Goal: Information Seeking & Learning: Learn about a topic

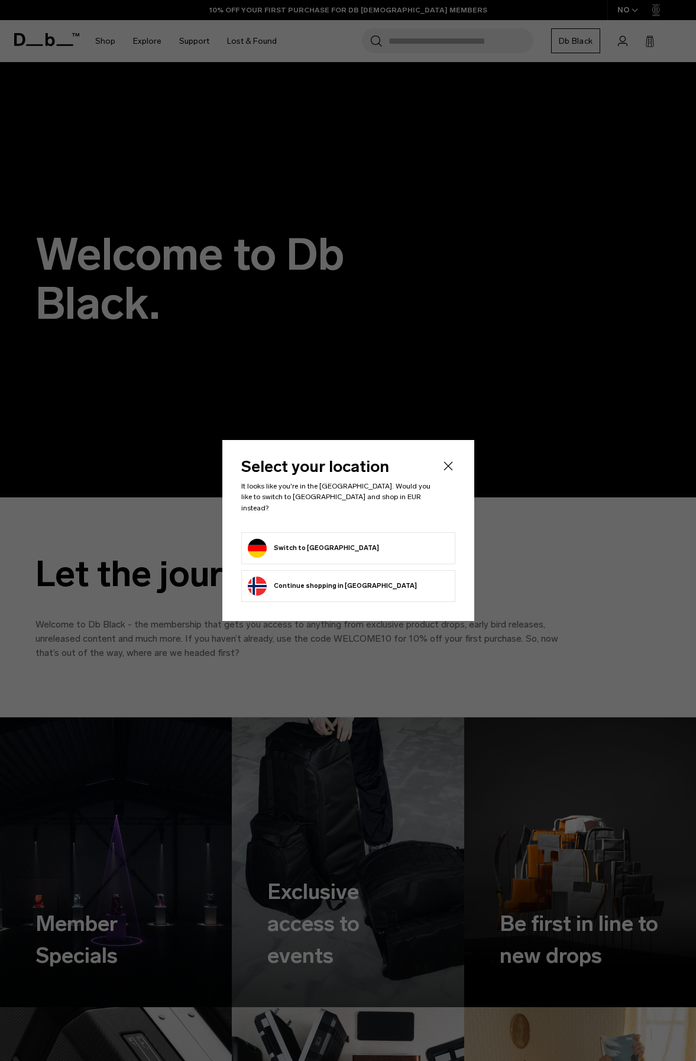
click at [346, 546] on form "Switch to Germany" at bounding box center [348, 548] width 201 height 19
click at [313, 545] on button "Switch to Germany" at bounding box center [313, 548] width 131 height 19
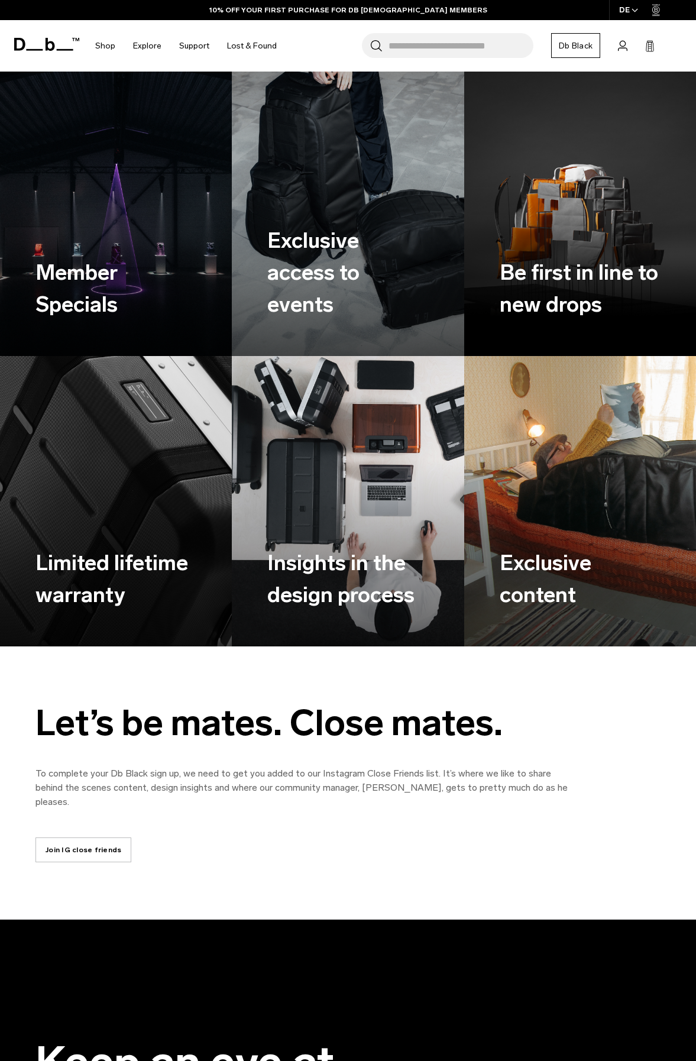
scroll to position [651, 0]
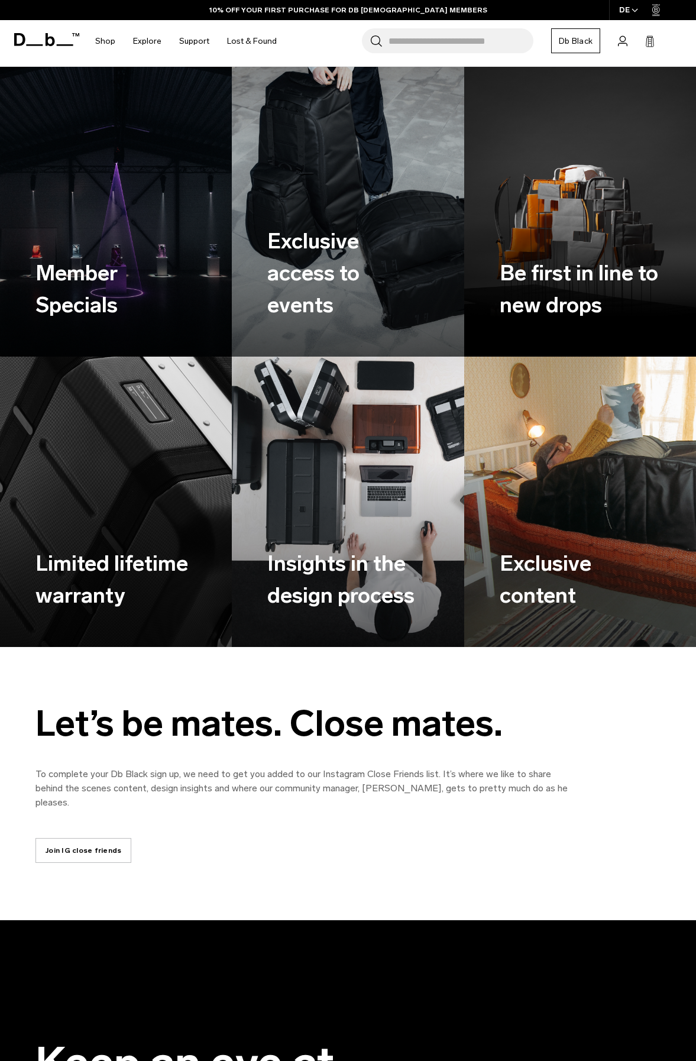
click at [160, 193] on img at bounding box center [115, 211] width 239 height 299
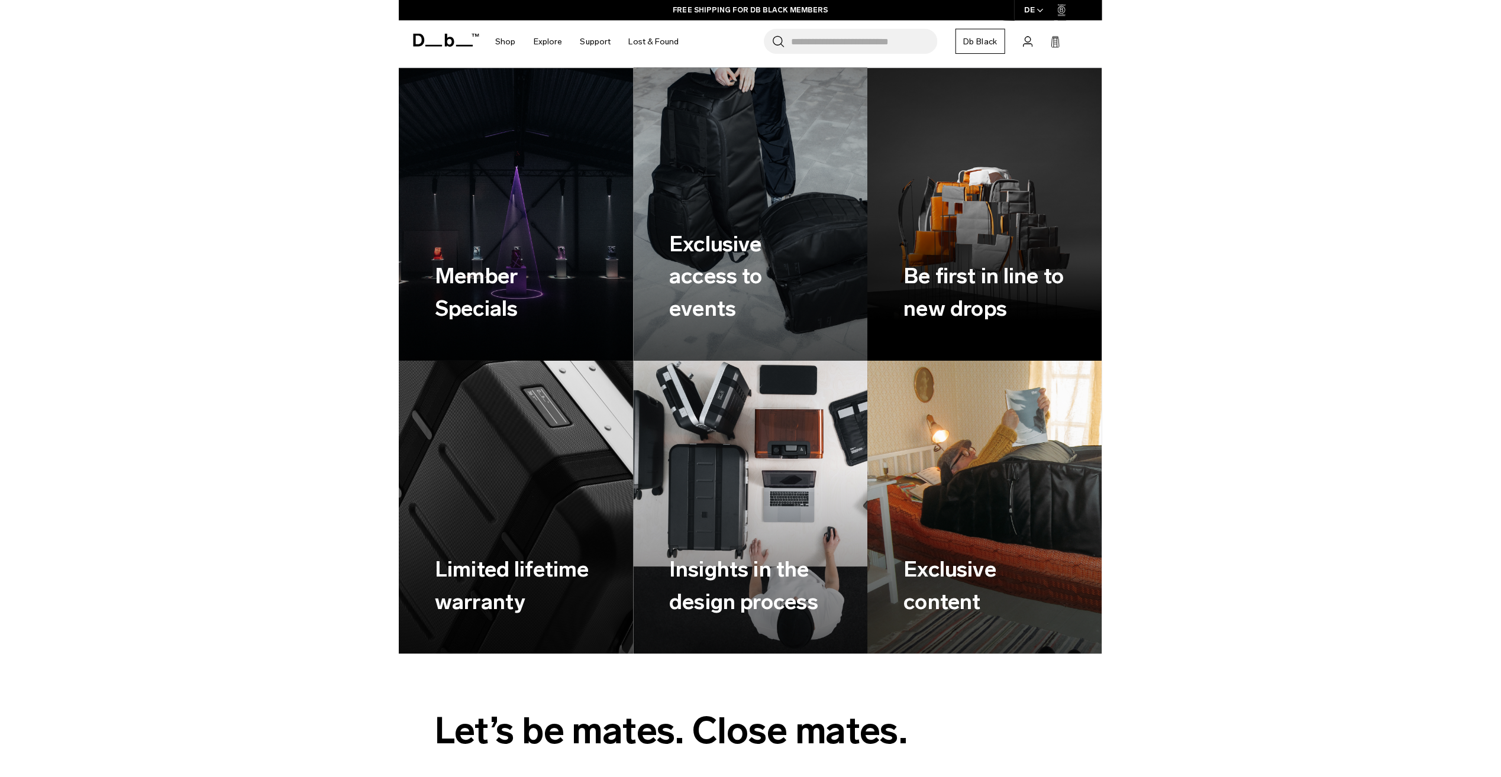
scroll to position [748, 0]
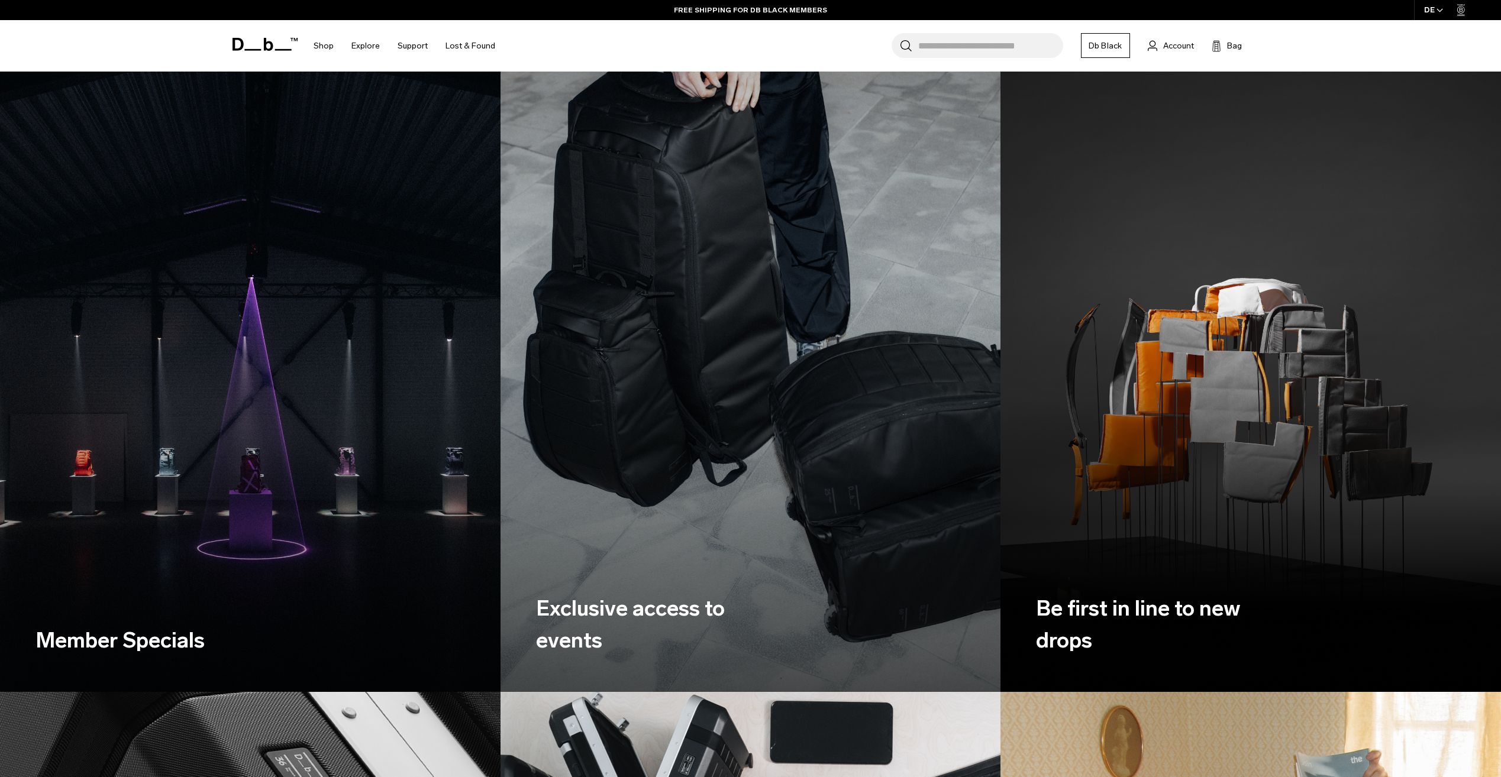
click at [696, 516] on img at bounding box center [750, 379] width 515 height 644
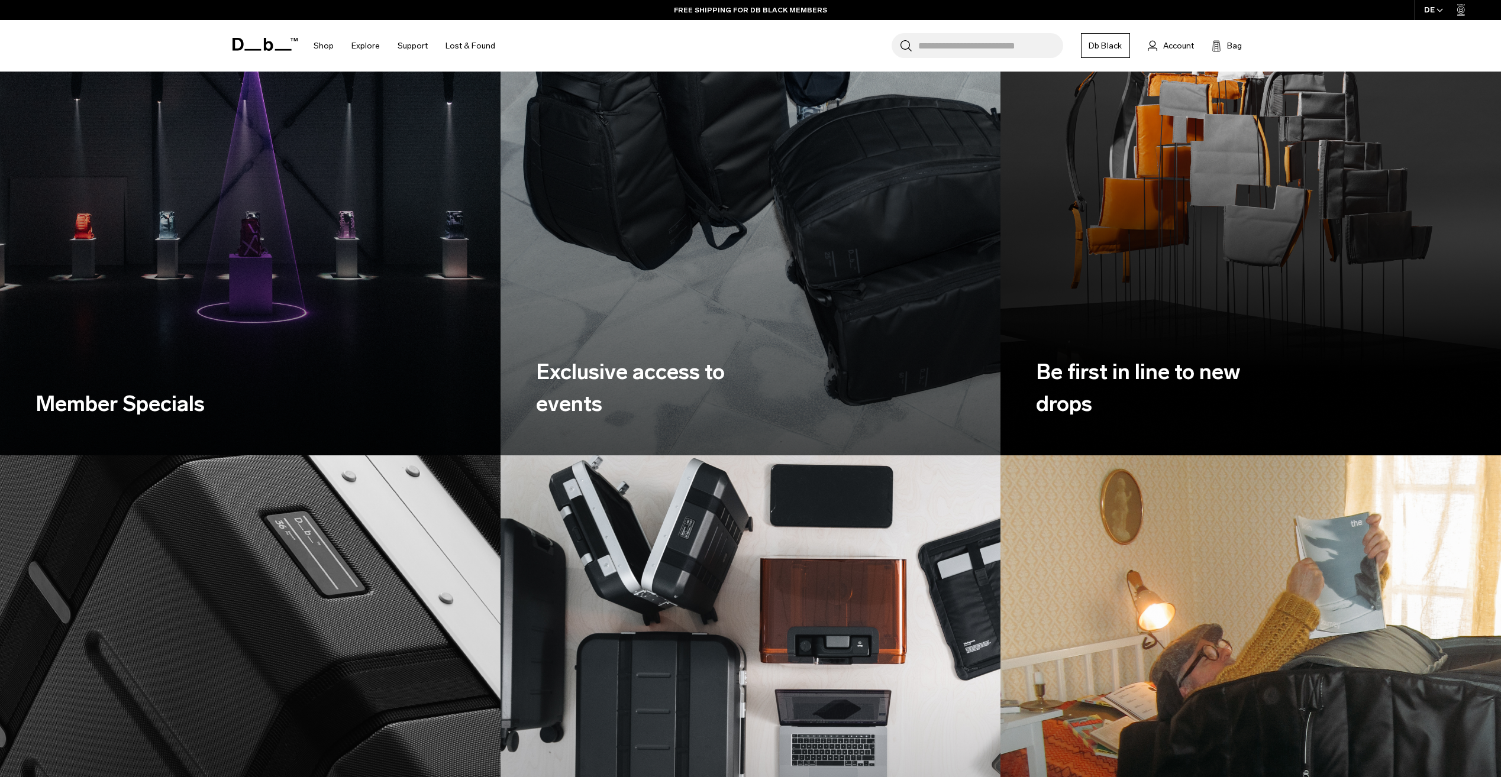
click at [580, 385] on h3 "Exclusive access to events" at bounding box center [642, 388] width 213 height 64
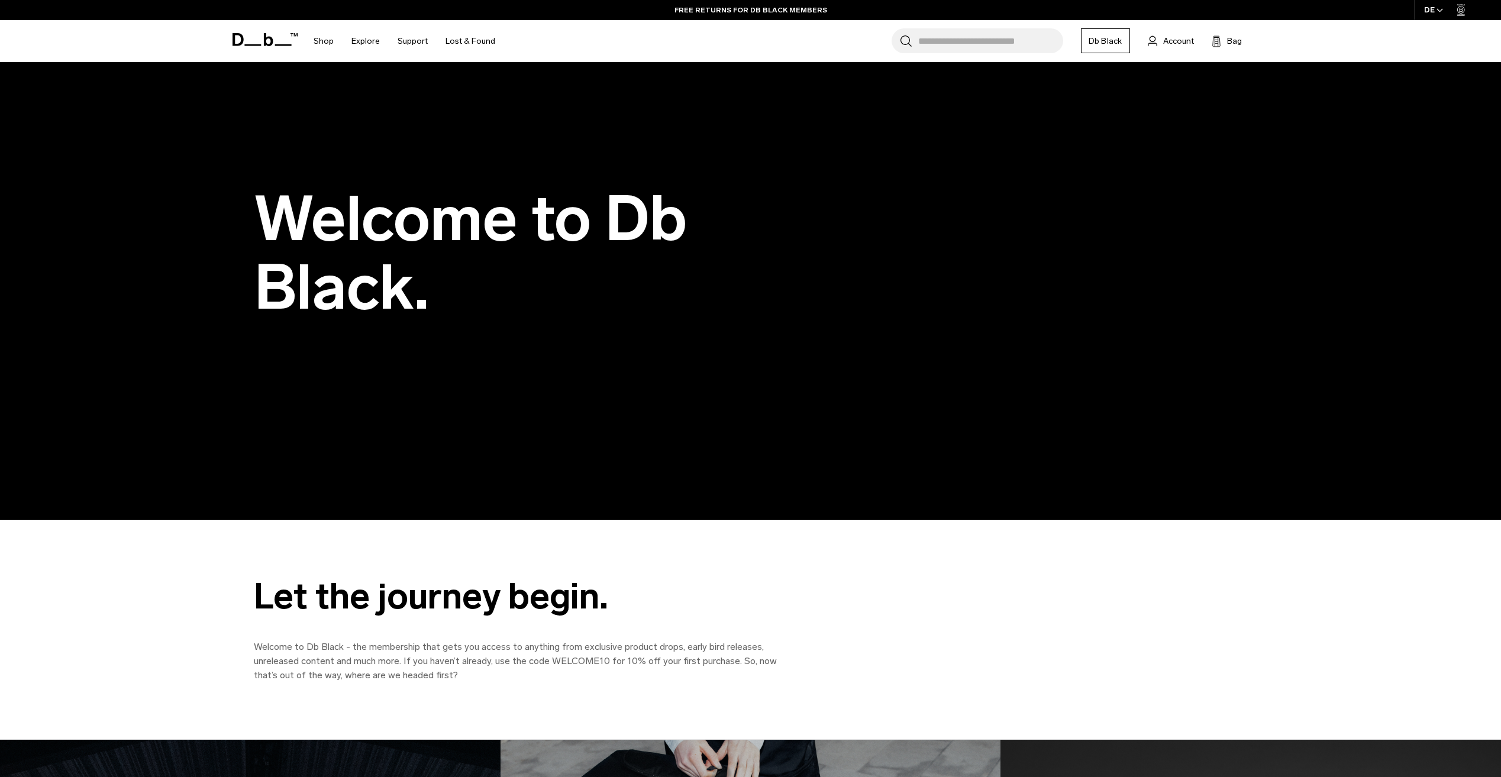
scroll to position [0, 0]
